Goal: Browse casually: Explore the website without a specific task or goal

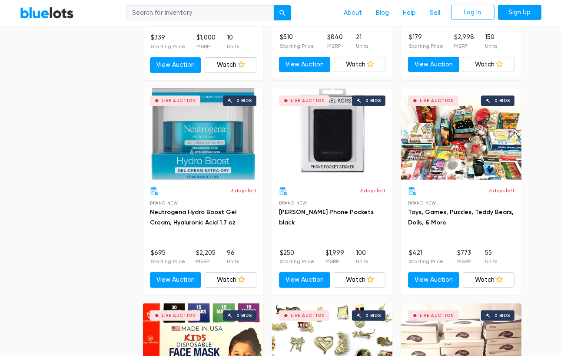
scroll to position [3023, 0]
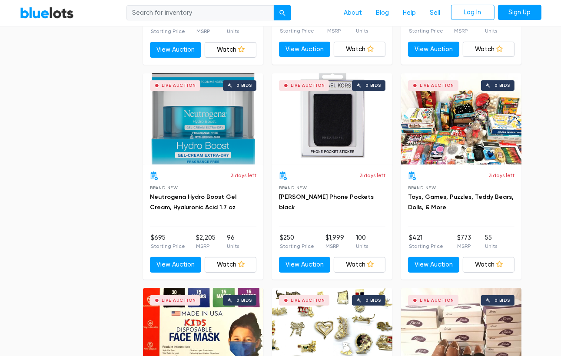
click at [456, 131] on div "Live Auction 0 bids" at bounding box center [461, 118] width 120 height 91
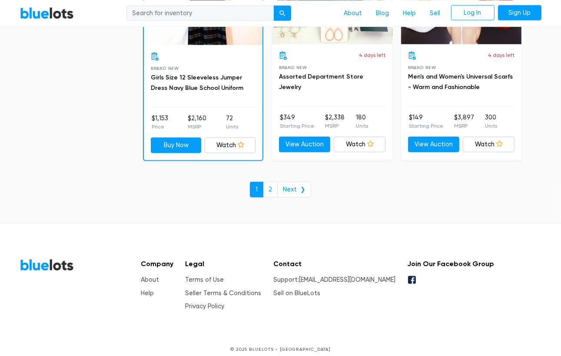
scroll to position [3792, 0]
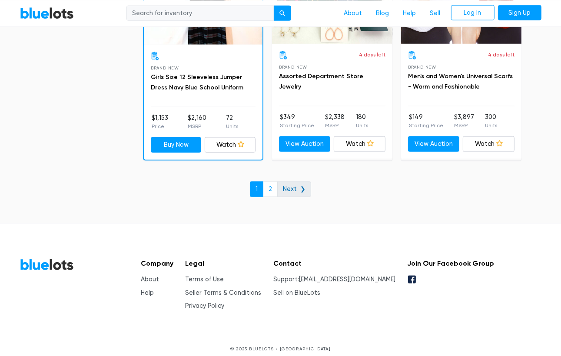
click at [292, 182] on link "Next ❯" at bounding box center [294, 190] width 34 height 16
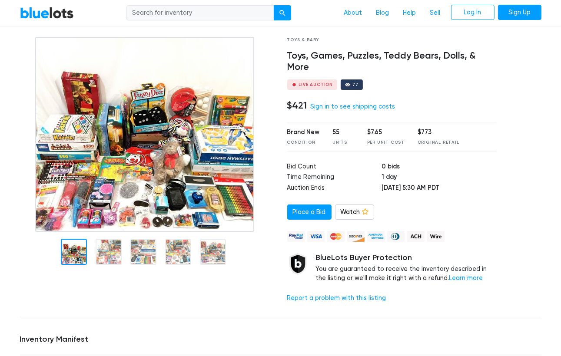
scroll to position [35, 0]
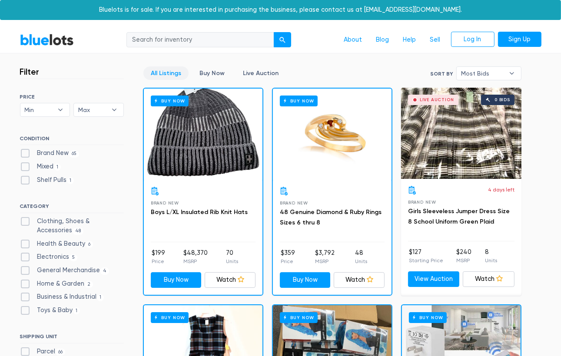
click at [175, 160] on div "Buy Now" at bounding box center [203, 134] width 119 height 91
